Goal: Information Seeking & Learning: Stay updated

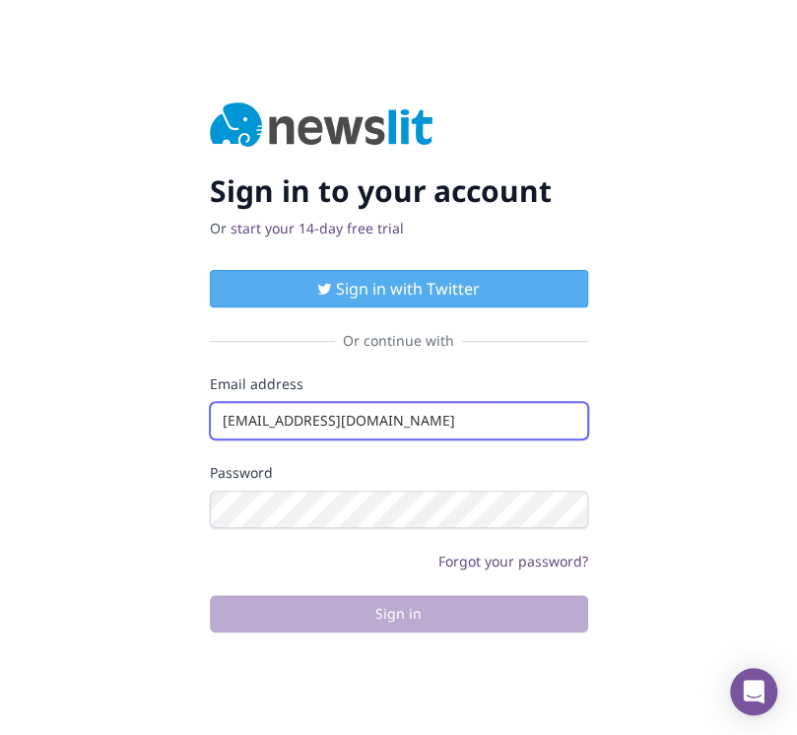
type input "info@startingupgood.info"
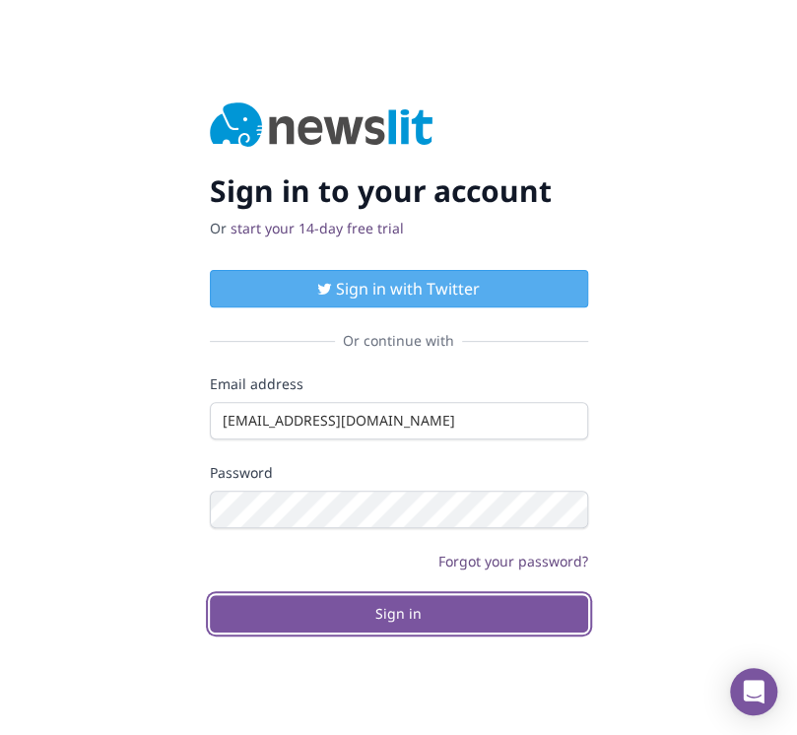
click at [398, 613] on button "Sign in" at bounding box center [399, 613] width 378 height 37
